Goal: Transaction & Acquisition: Download file/media

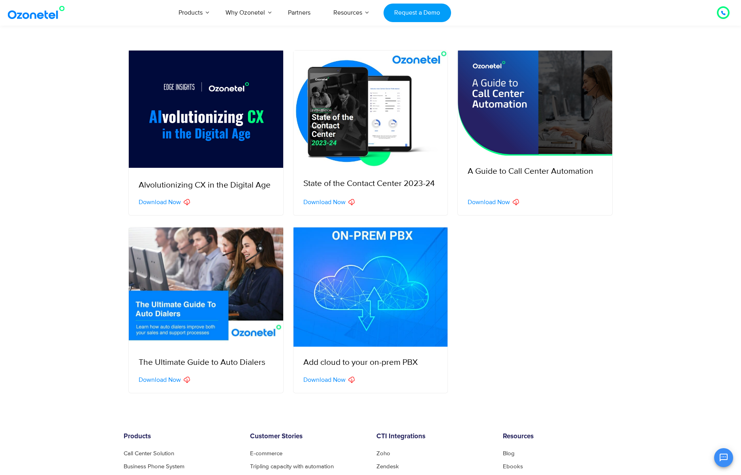
click at [495, 200] on span "Download Now" at bounding box center [489, 202] width 42 height 6
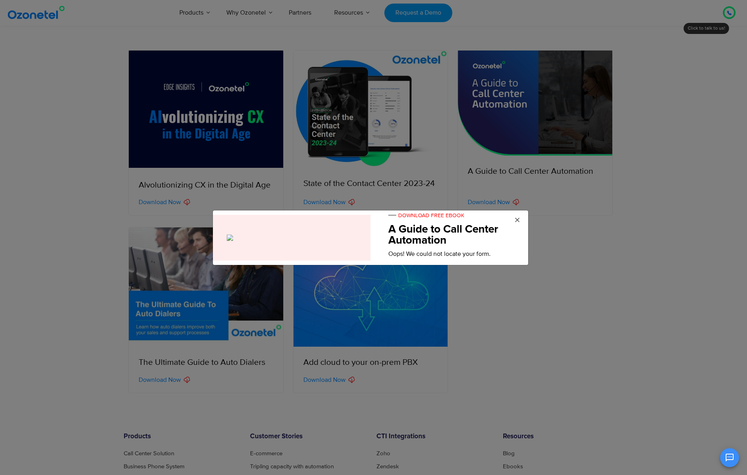
click at [518, 218] on span "×" at bounding box center [517, 221] width 6 height 12
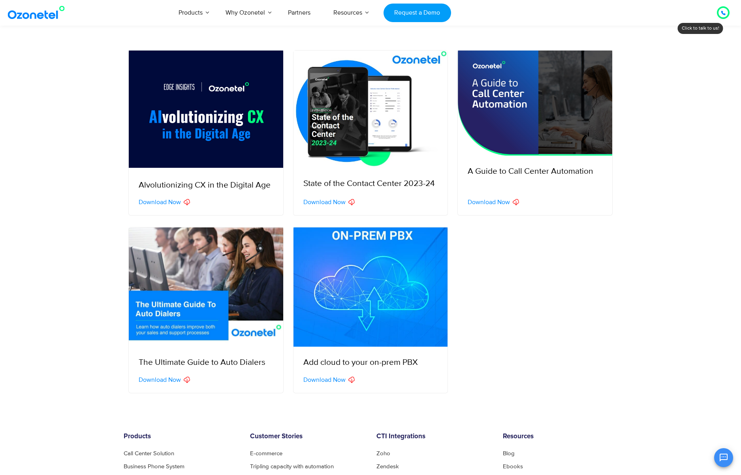
click at [506, 201] on span "Download Now" at bounding box center [489, 202] width 42 height 6
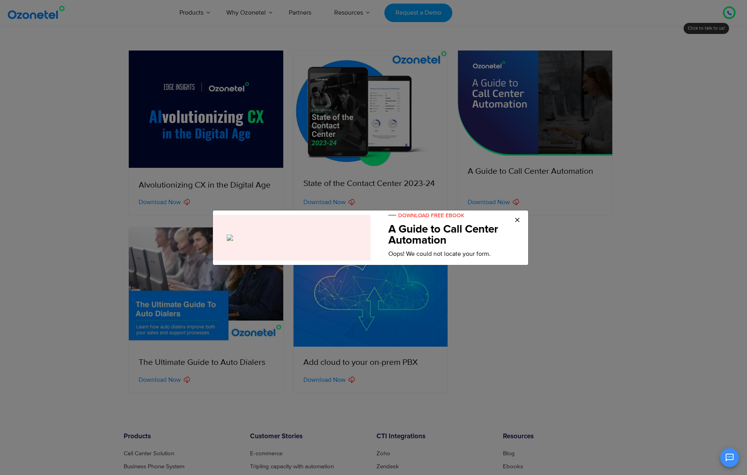
click at [443, 217] on span "DOWNLOAD FREE EBOOK" at bounding box center [426, 215] width 76 height 7
click at [442, 230] on h5 "A Guide to Call Center Automation" at bounding box center [452, 235] width 128 height 22
click at [516, 217] on span "×" at bounding box center [517, 221] width 6 height 12
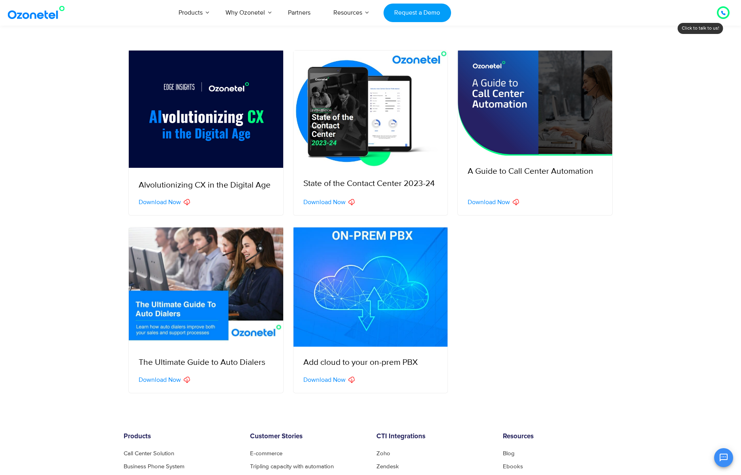
click at [517, 202] on icon at bounding box center [516, 202] width 6 height 6
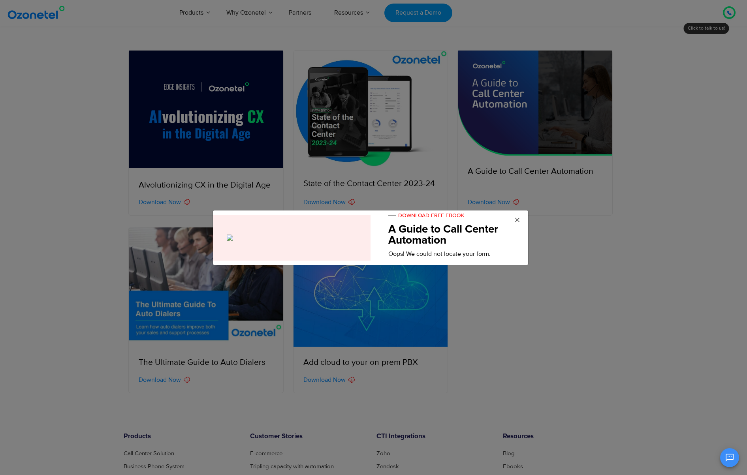
click at [517, 216] on span "×" at bounding box center [517, 221] width 6 height 12
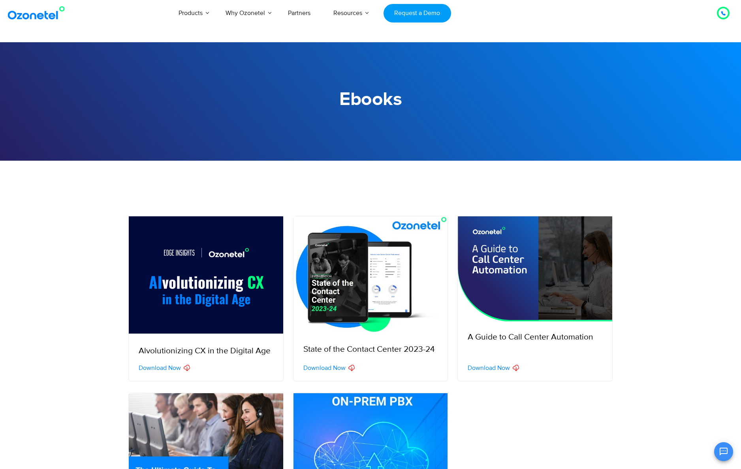
drag, startPoint x: 642, startPoint y: 329, endPoint x: 610, endPoint y: 326, distance: 31.7
click at [642, 329] on section "Alvolutionizing CX in the Digital Age Download Now Download Now State of the Co…" at bounding box center [370, 293] width 741 height 177
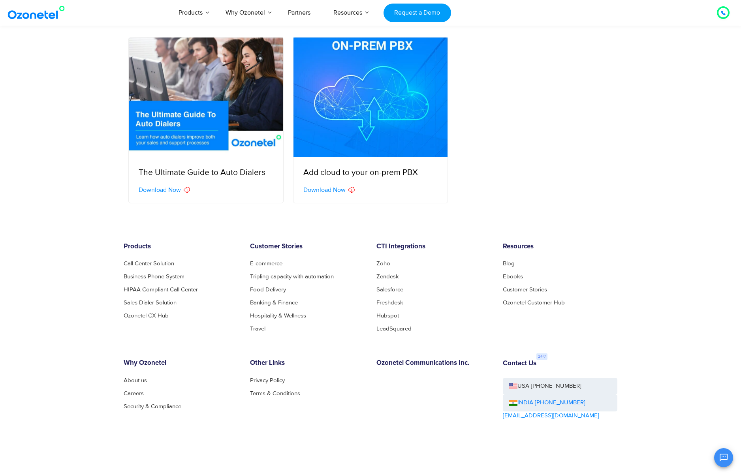
scroll to position [410, 0]
